Goal: Navigation & Orientation: Find specific page/section

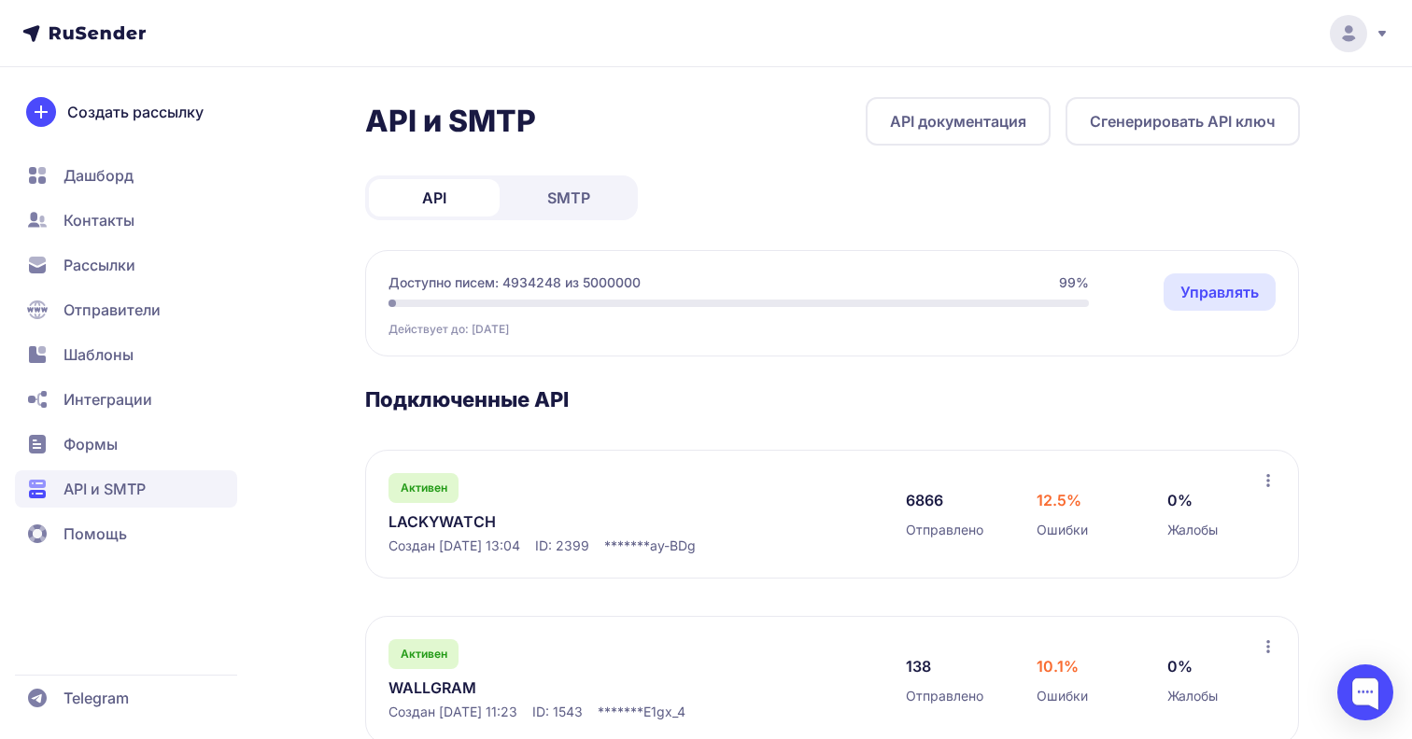
click at [440, 521] on link "LACKYWATCH" at bounding box center [579, 522] width 383 height 22
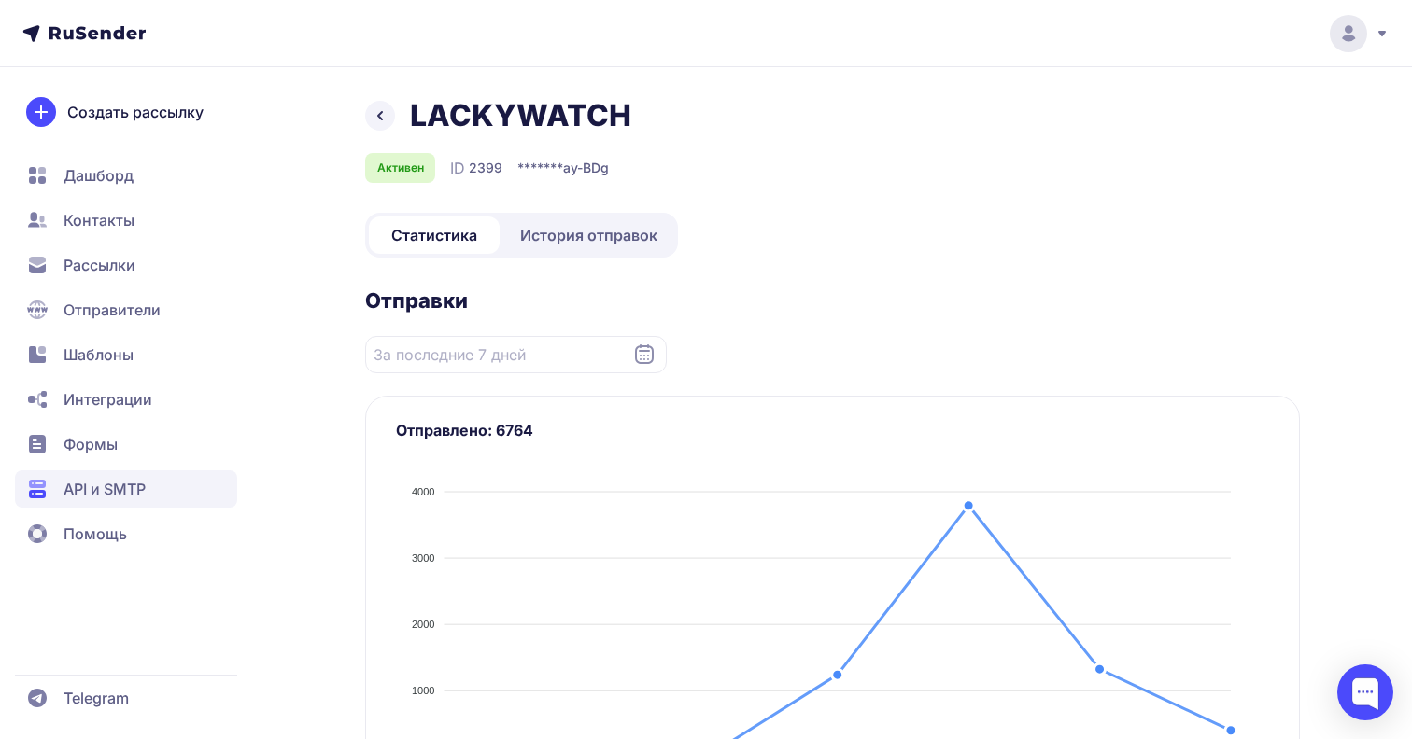
click at [579, 238] on span "История отправок" at bounding box center [588, 235] width 137 height 22
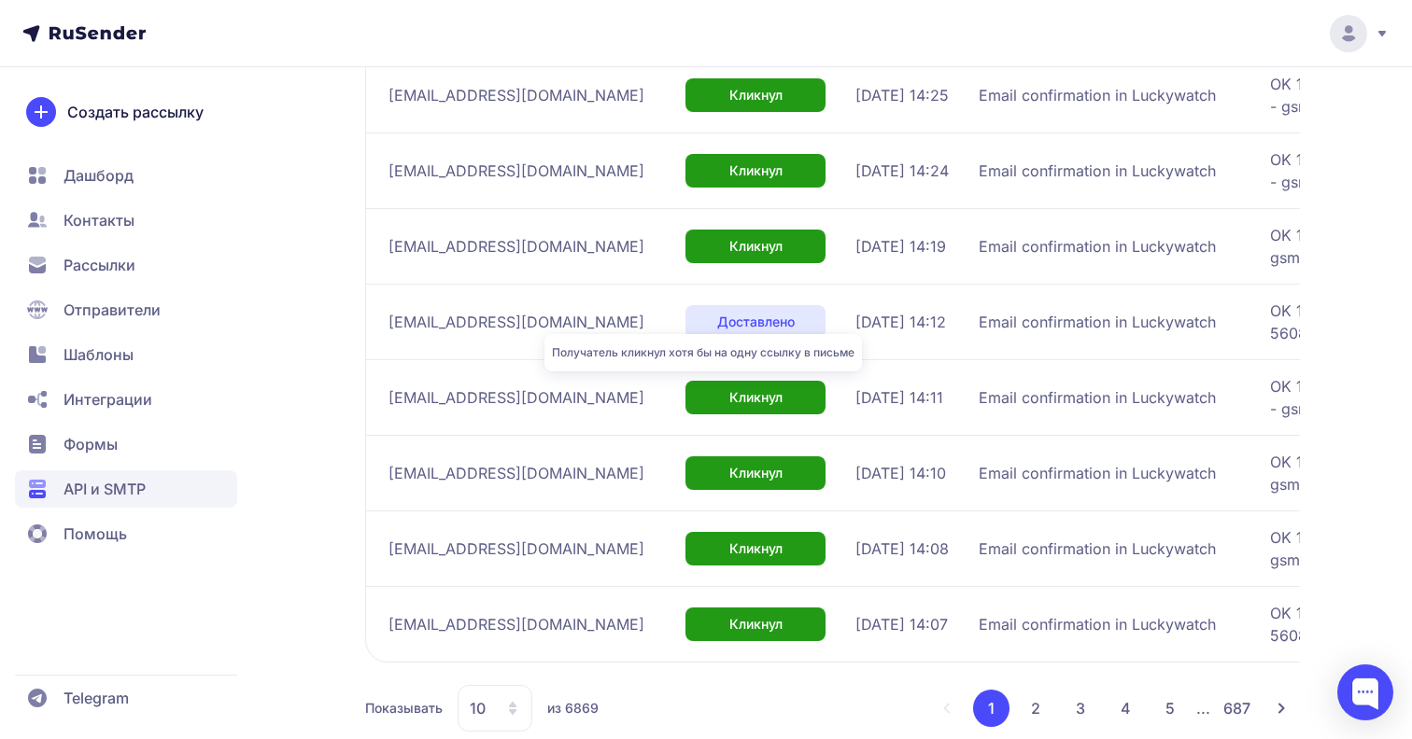
scroll to position [582, 0]
